Goal: Navigation & Orientation: Understand site structure

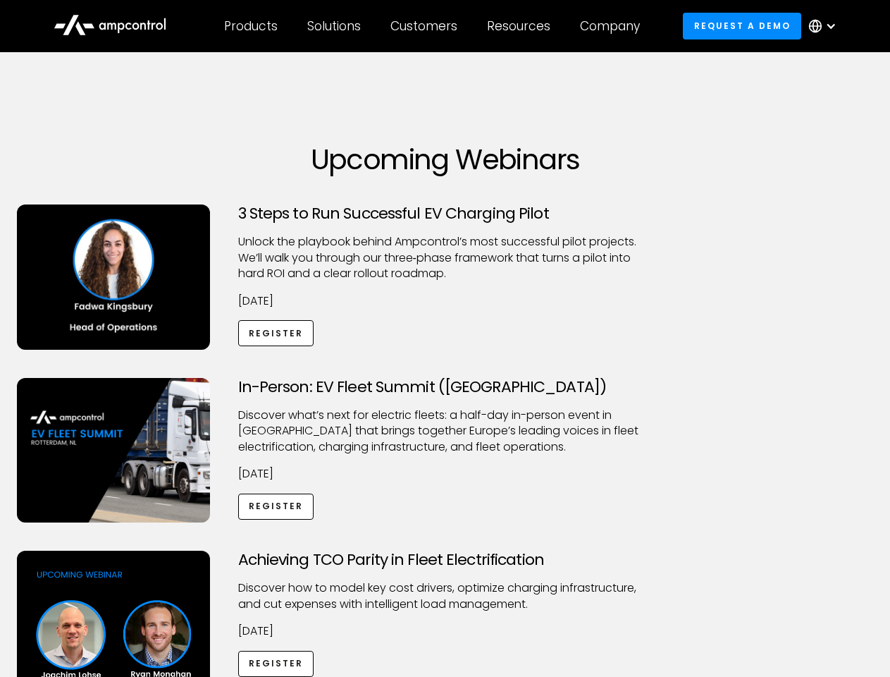
click at [433, 26] on div "Customers" at bounding box center [423, 26] width 67 height 16
click at [250, 26] on div "Products" at bounding box center [251, 26] width 54 height 16
click at [335, 26] on div "Solutions" at bounding box center [334, 26] width 54 height 16
click at [426, 26] on div "Customers" at bounding box center [423, 26] width 67 height 16
click at [522, 26] on div "Resources" at bounding box center [518, 26] width 63 height 16
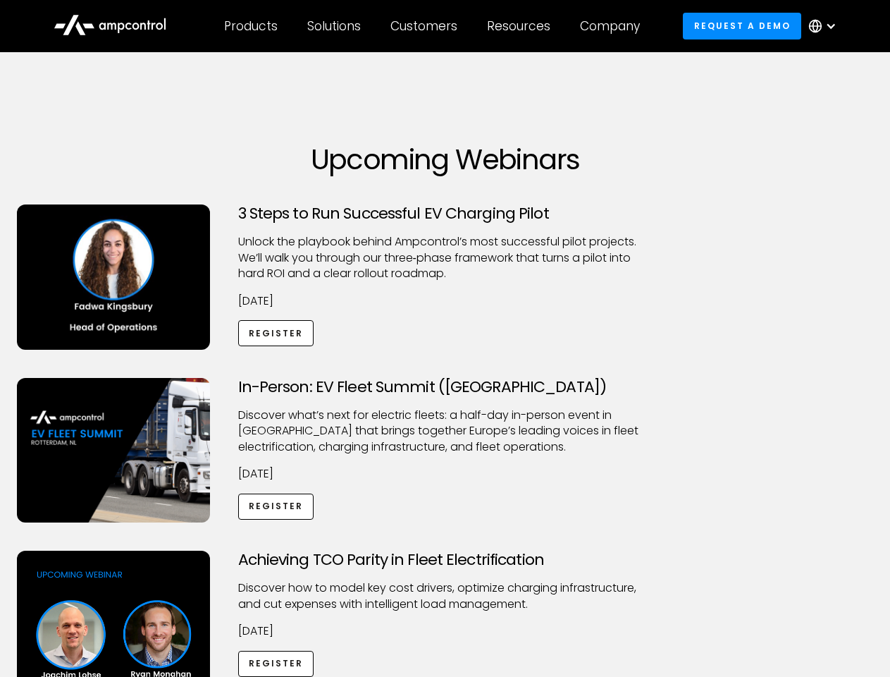
click at [615, 26] on div "Company" at bounding box center [610, 26] width 60 height 16
click at [826, 26] on div at bounding box center [830, 25] width 11 height 11
